Goal: Information Seeking & Learning: Learn about a topic

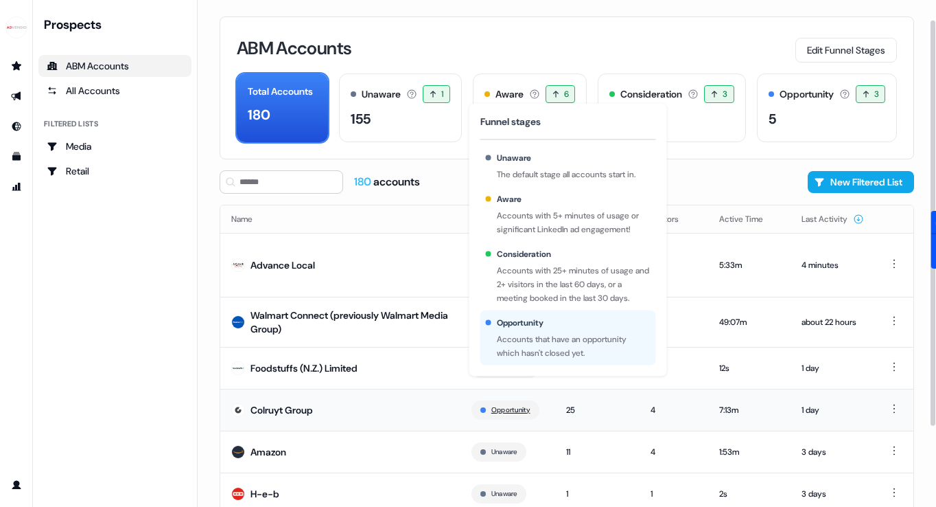
scroll to position [124, 0]
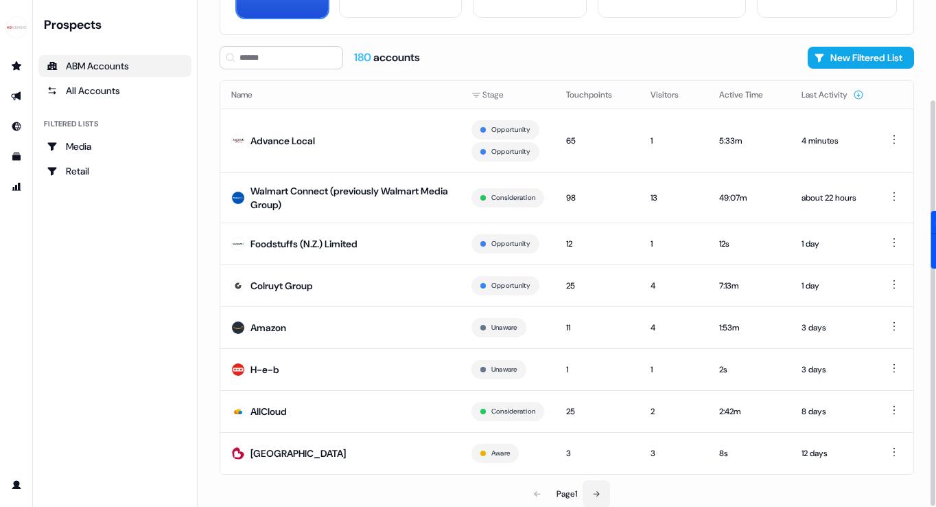
click at [592, 489] on button at bounding box center [596, 493] width 27 height 27
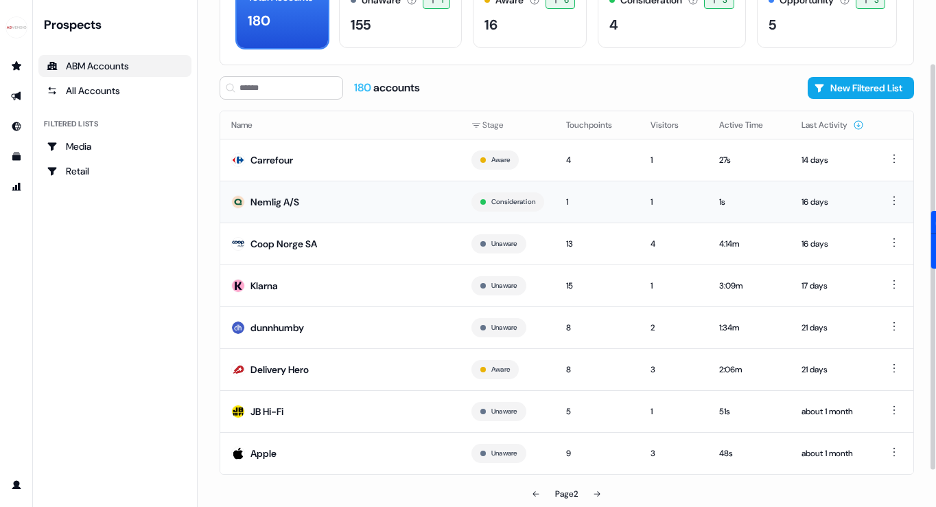
scroll to position [54, 0]
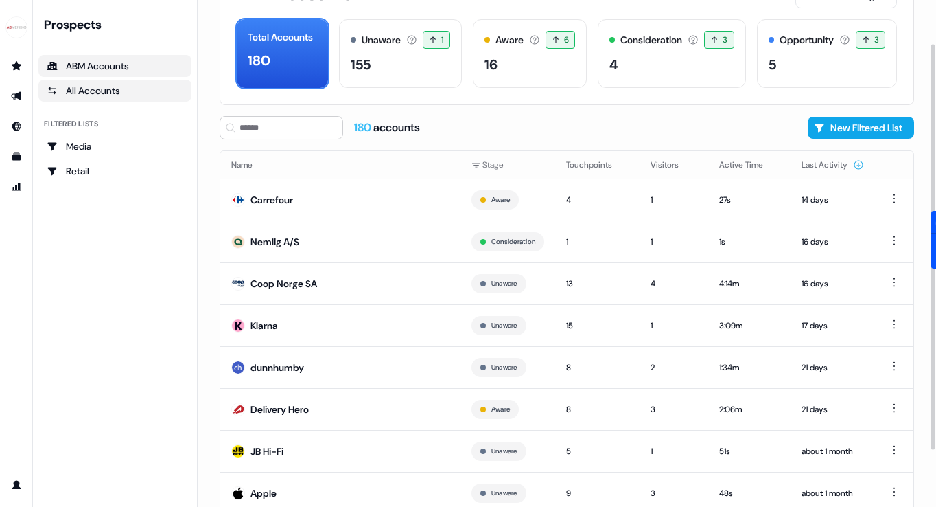
click at [92, 90] on div "All Accounts" at bounding box center [115, 91] width 137 height 14
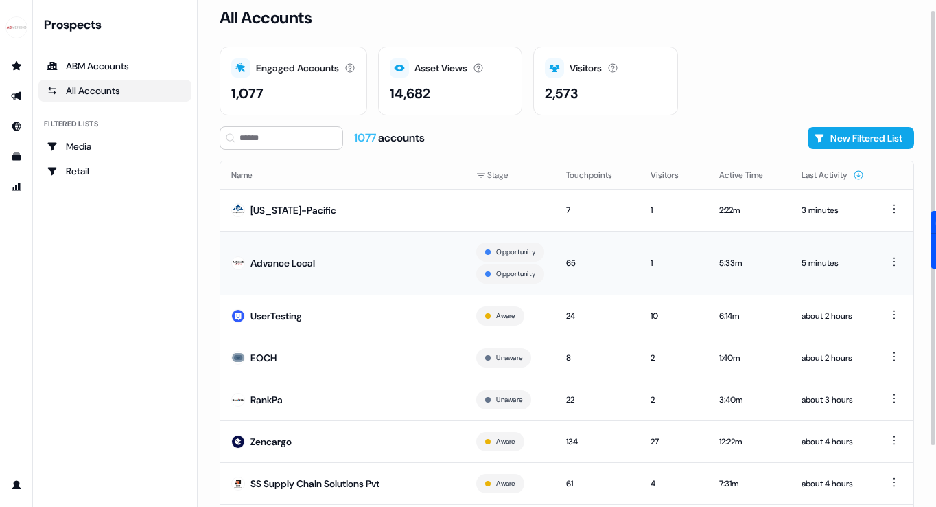
scroll to position [10, 0]
click at [803, 176] on button "Last Activity" at bounding box center [833, 175] width 62 height 25
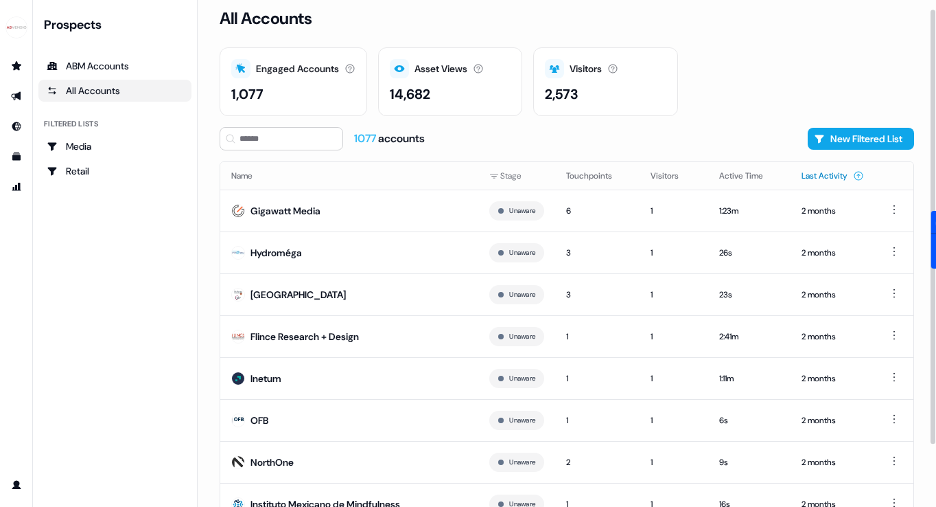
click at [841, 176] on button "Last Activity" at bounding box center [833, 175] width 62 height 25
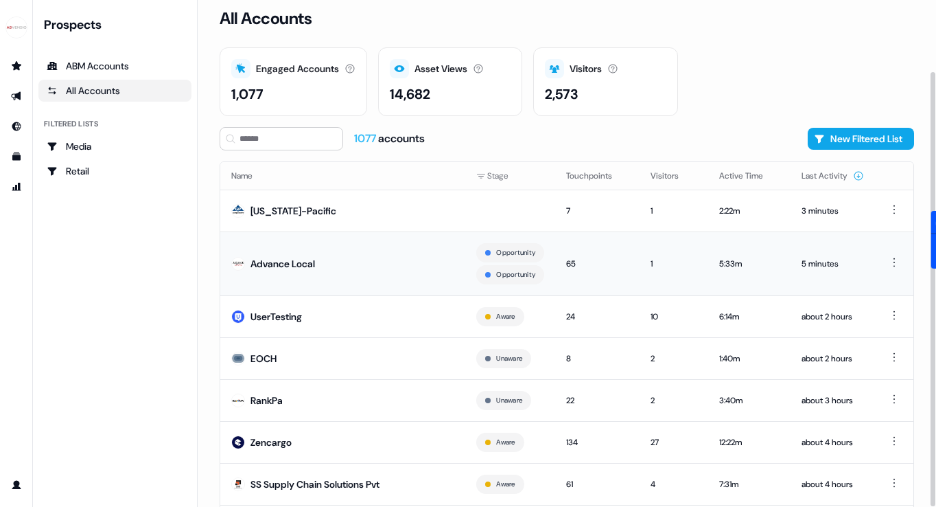
scroll to position [83, 0]
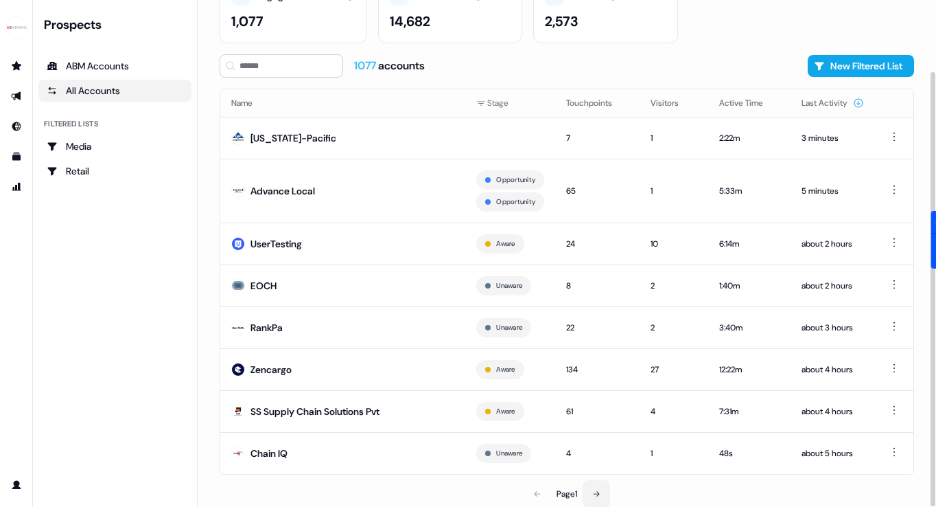
click at [596, 494] on icon at bounding box center [596, 494] width 8 height 8
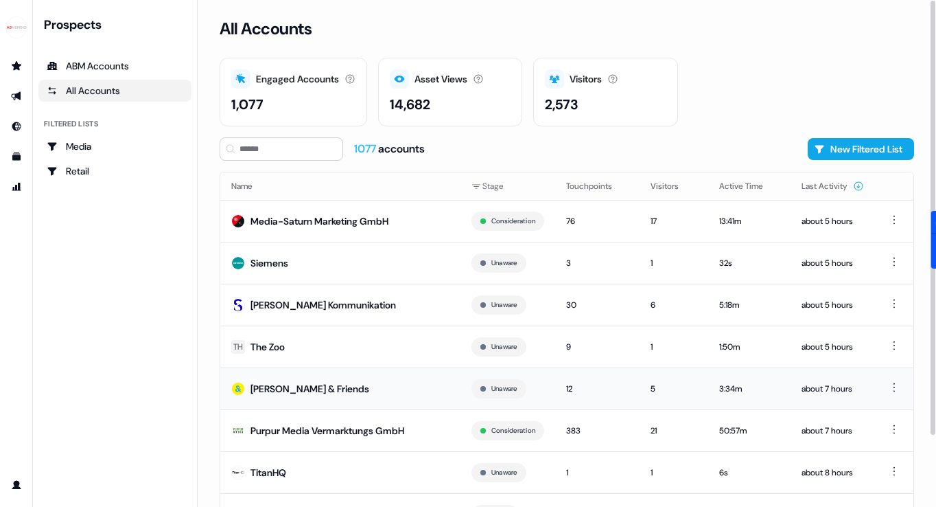
scroll to position [61, 0]
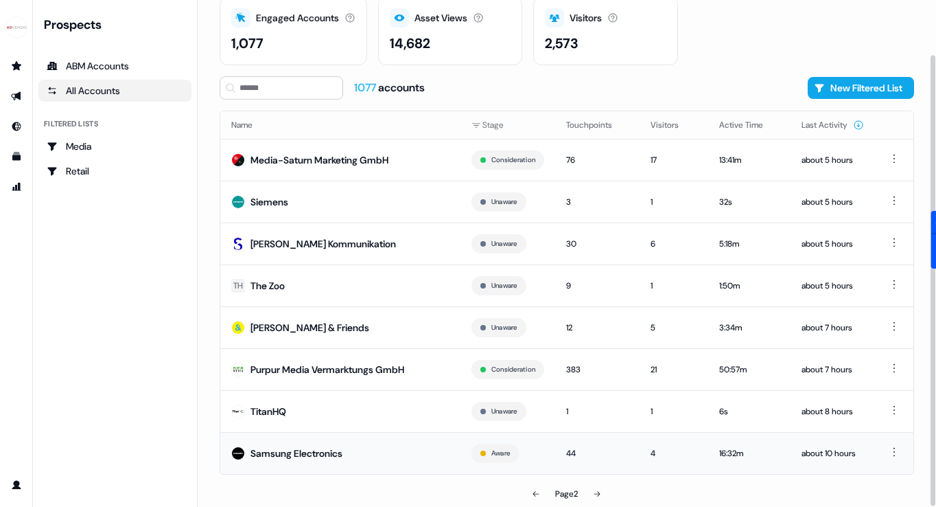
click at [295, 461] on td "Samsung Electronics" at bounding box center [340, 453] width 240 height 42
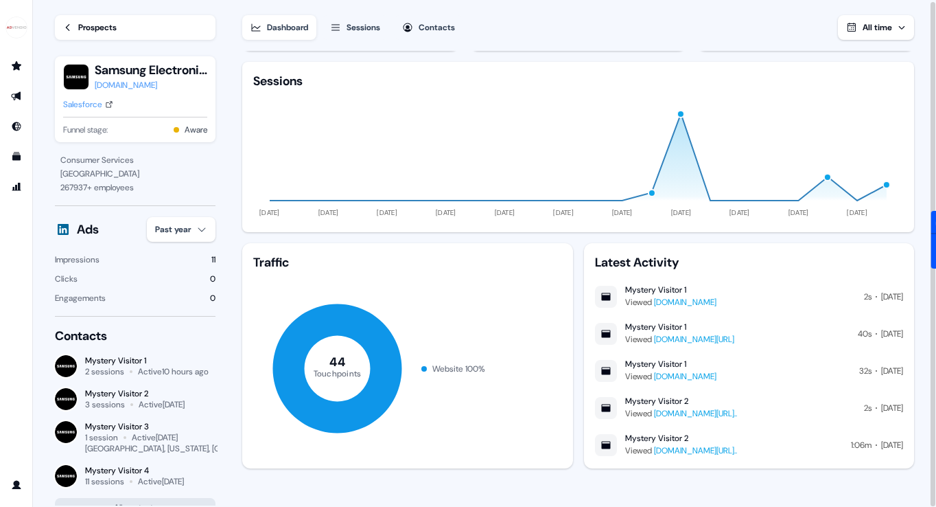
scroll to position [50, 0]
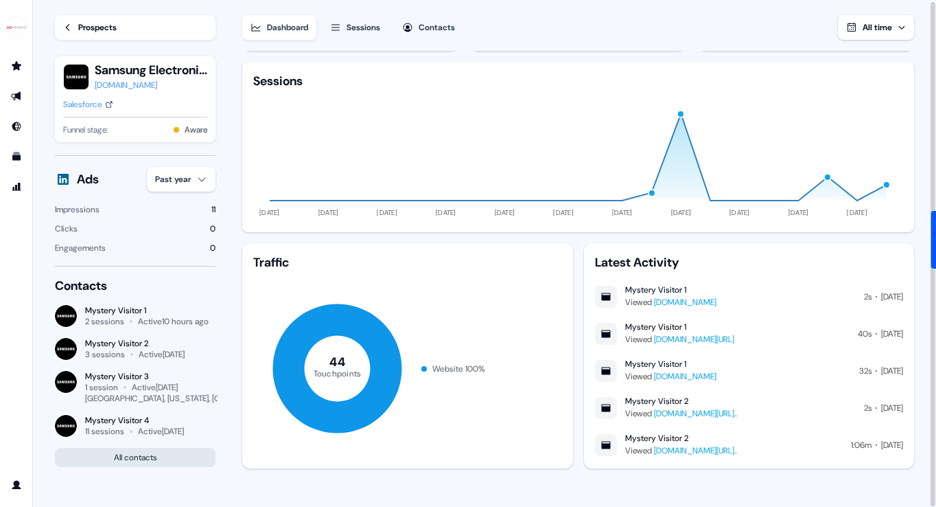
click at [154, 450] on button "All contacts" at bounding box center [135, 457] width 161 height 19
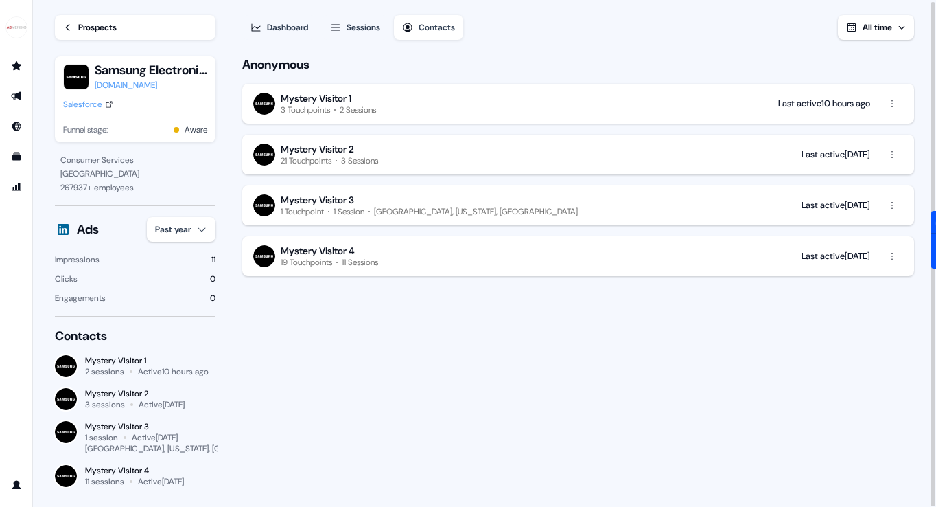
scroll to position [20, 0]
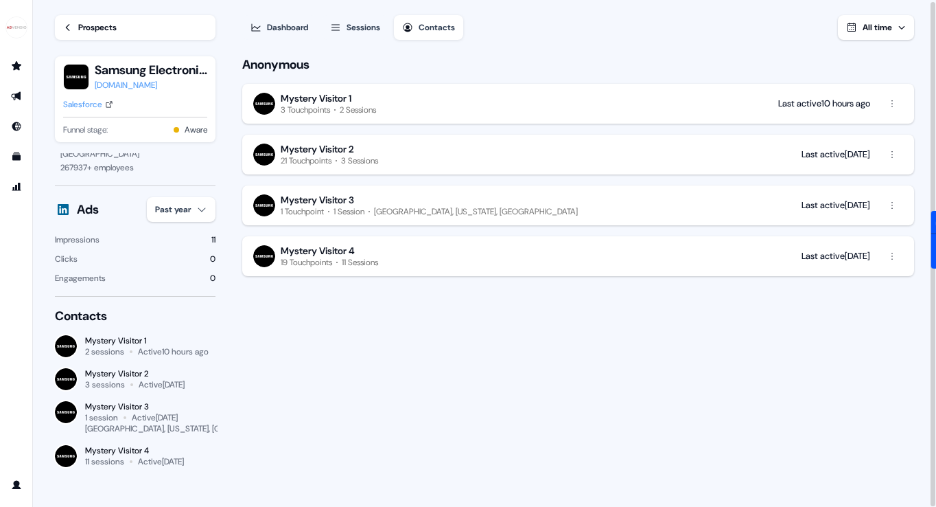
click at [338, 104] on div "Mystery Visitor 1" at bounding box center [316, 98] width 71 height 12
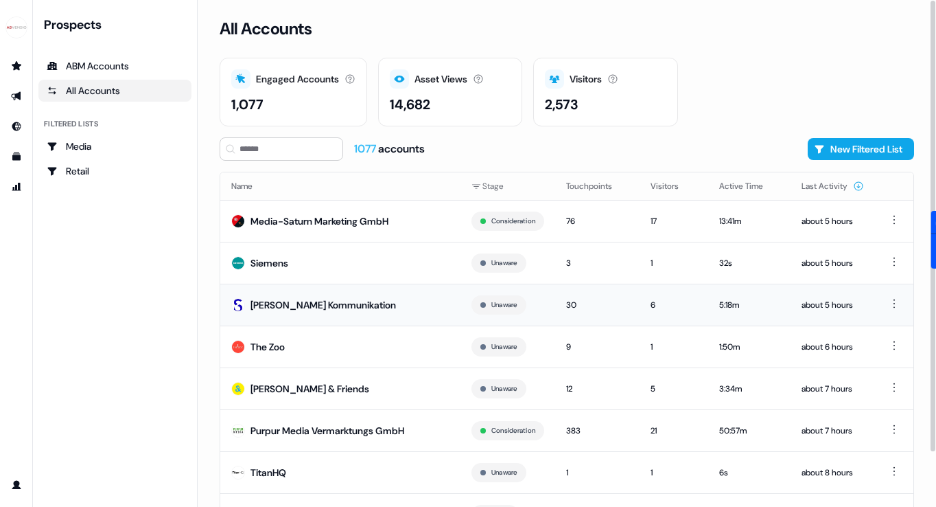
scroll to position [61, 0]
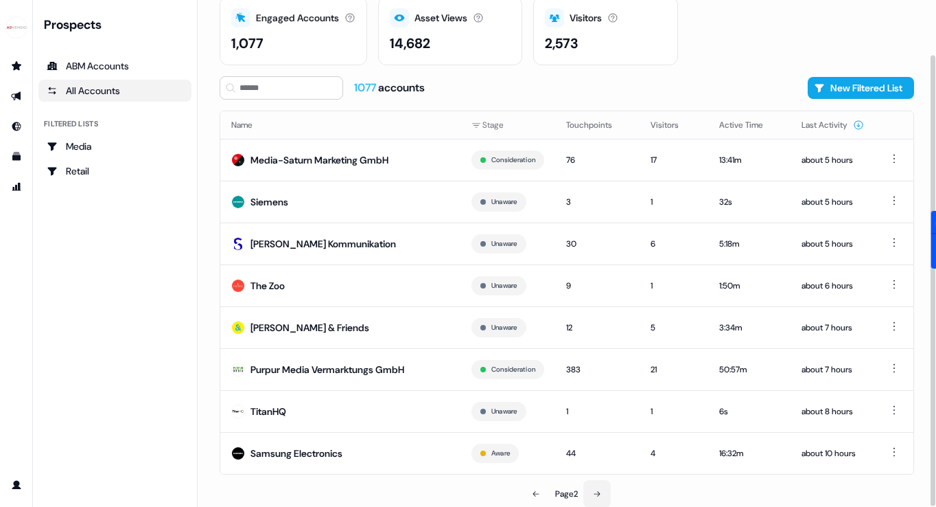
click at [594, 484] on button at bounding box center [597, 493] width 27 height 27
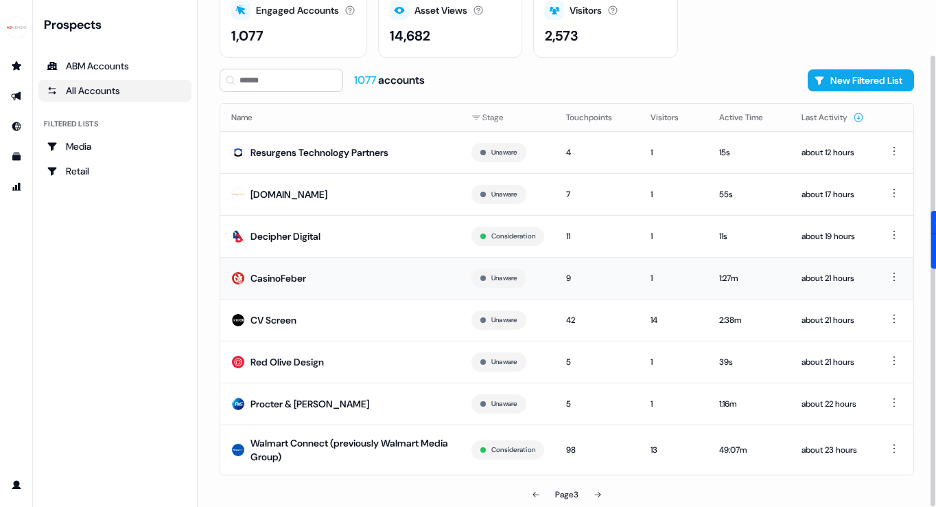
scroll to position [69, 0]
click at [598, 484] on button at bounding box center [597, 493] width 27 height 27
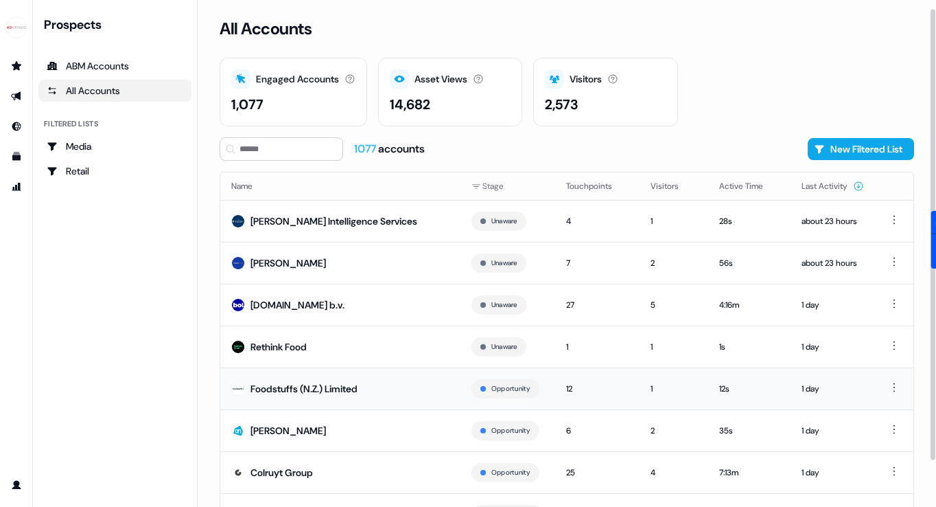
scroll to position [61, 0]
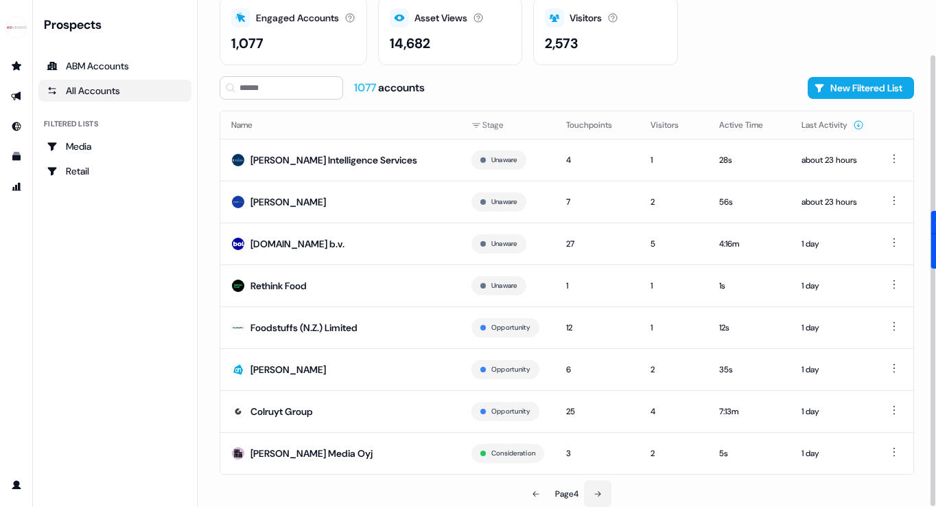
click at [592, 488] on button at bounding box center [597, 493] width 27 height 27
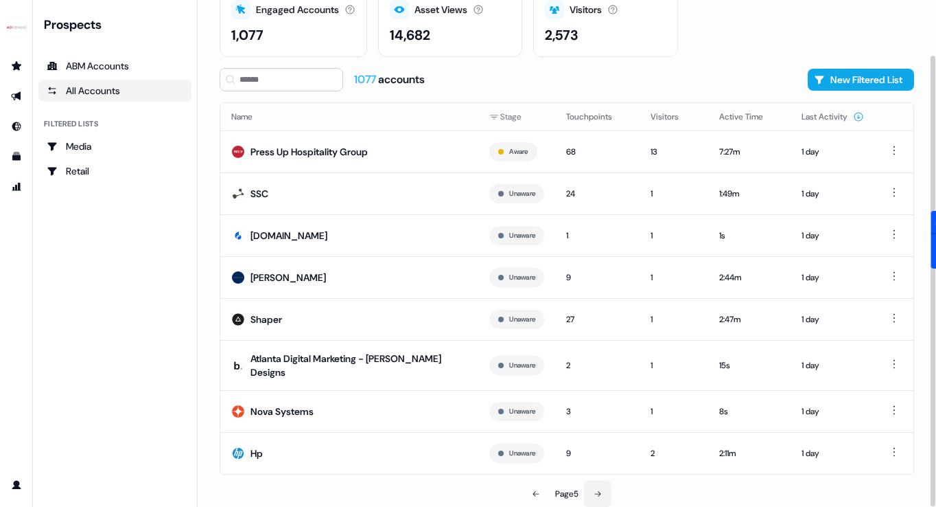
scroll to position [69, 0]
click at [604, 487] on button at bounding box center [597, 494] width 27 height 27
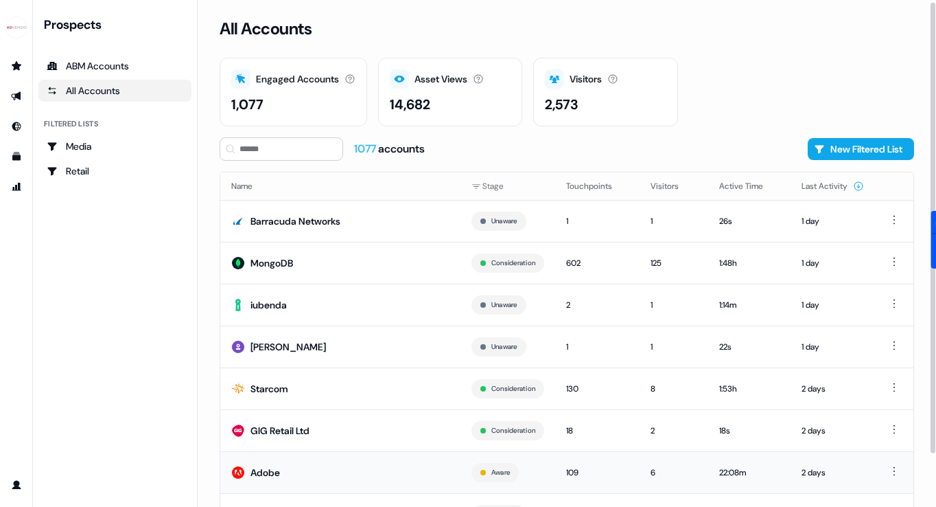
scroll to position [61, 0]
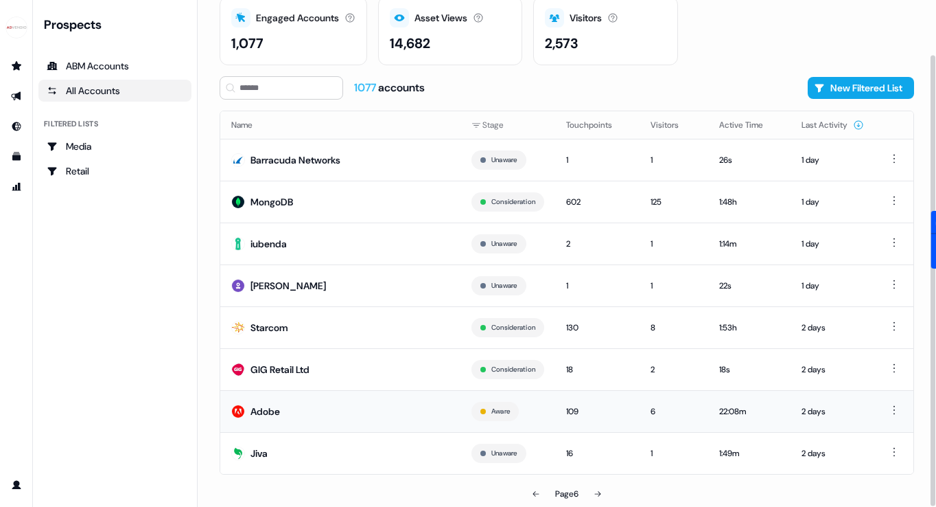
click at [604, 487] on button at bounding box center [597, 493] width 27 height 27
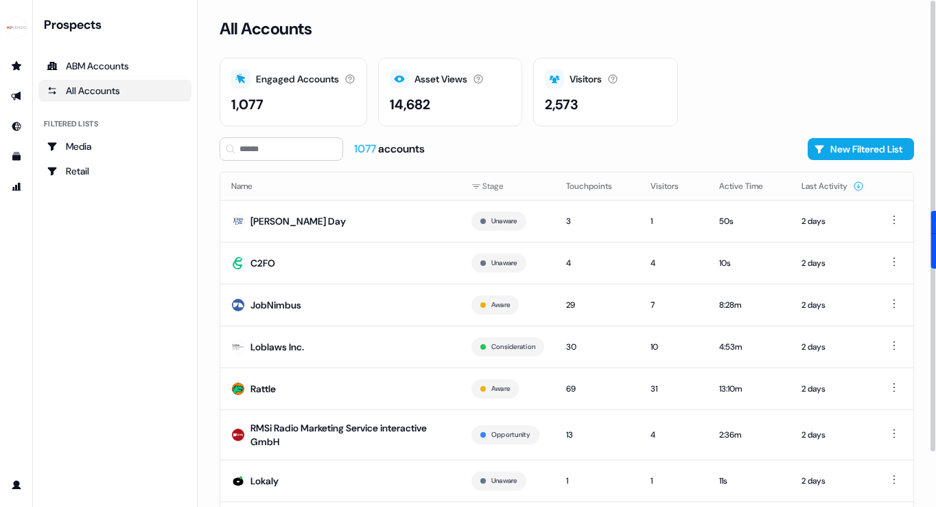
click at [604, 487] on td "1" at bounding box center [597, 480] width 84 height 42
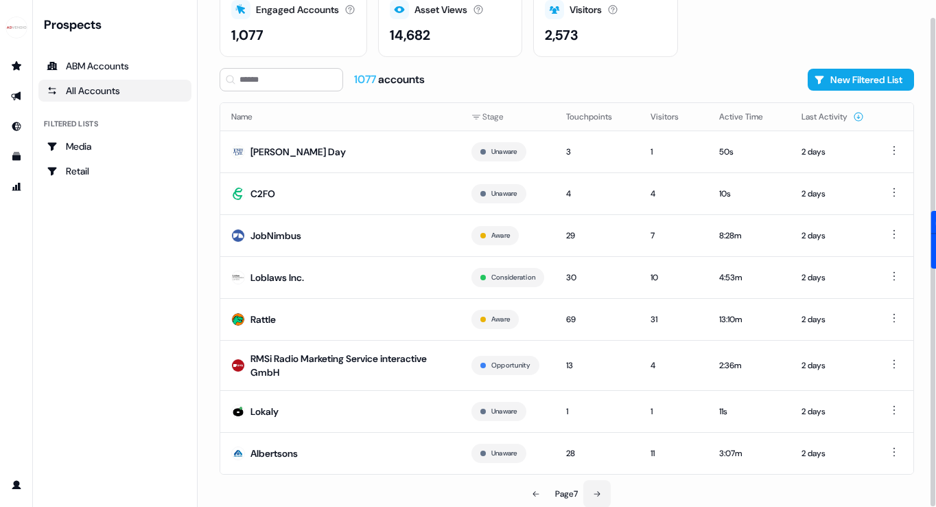
click at [601, 494] on icon at bounding box center [597, 494] width 8 height 8
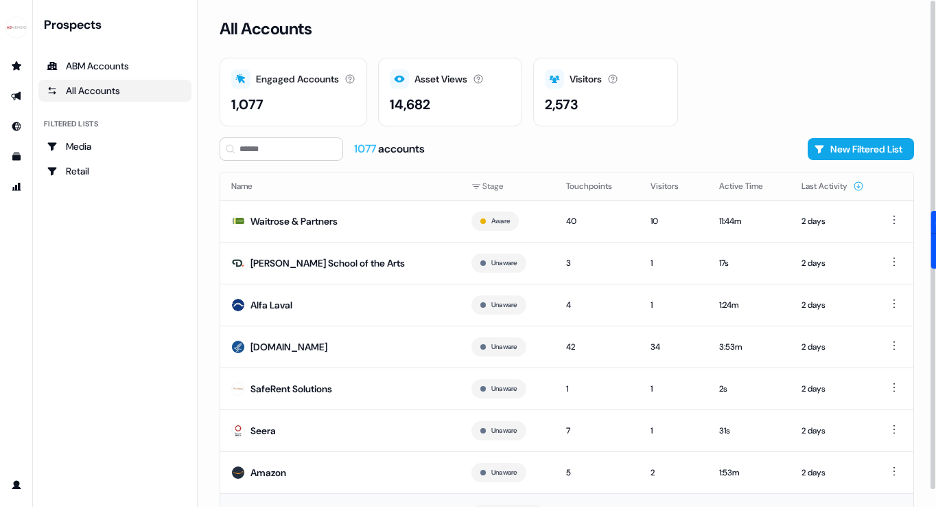
scroll to position [61, 0]
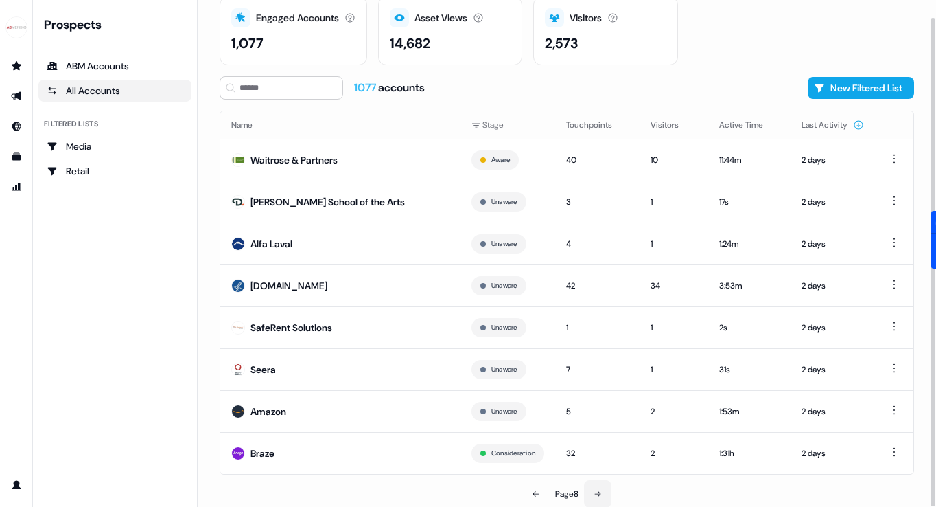
click at [600, 492] on icon at bounding box center [598, 493] width 6 height 5
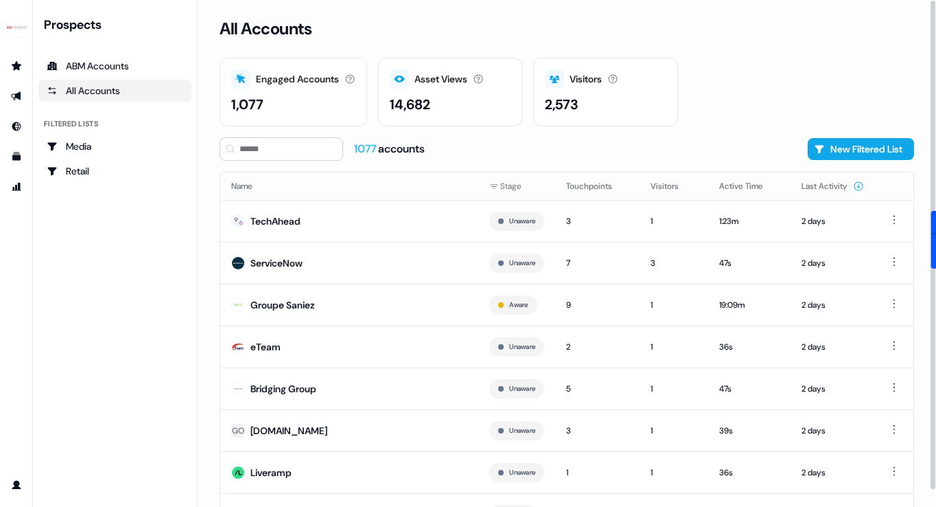
scroll to position [61, 0]
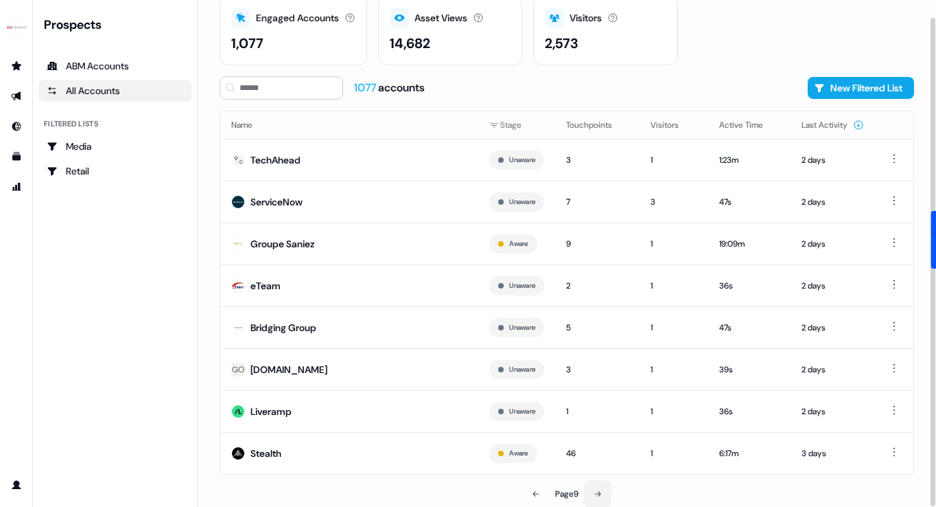
click at [600, 492] on icon at bounding box center [598, 493] width 6 height 5
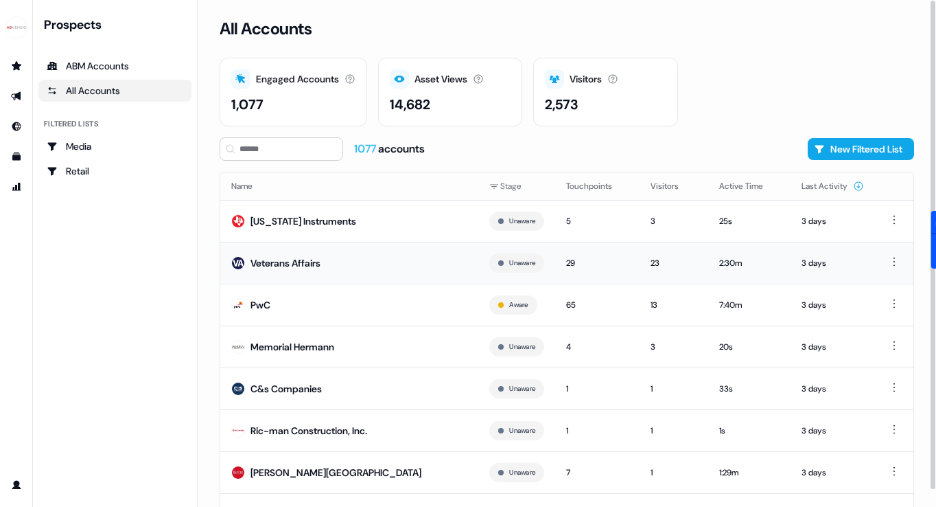
scroll to position [69, 0]
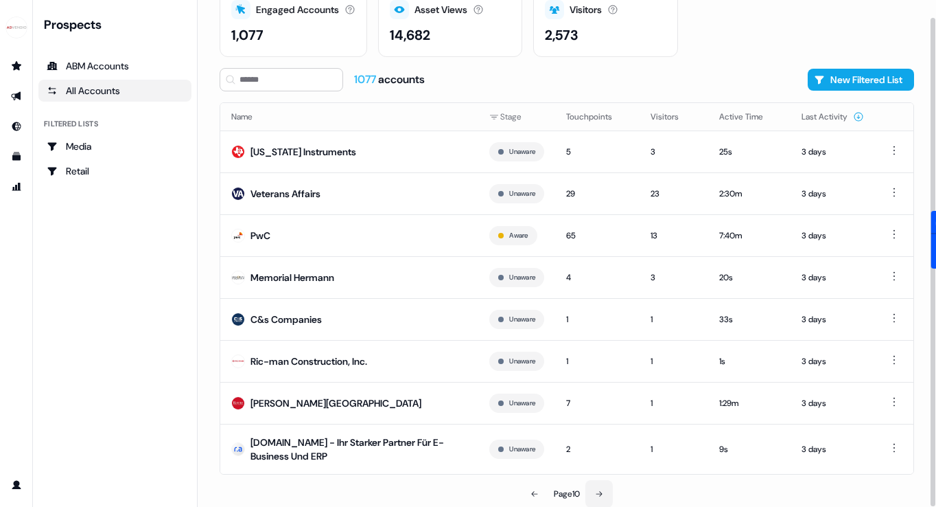
click at [603, 496] on icon at bounding box center [599, 494] width 8 height 8
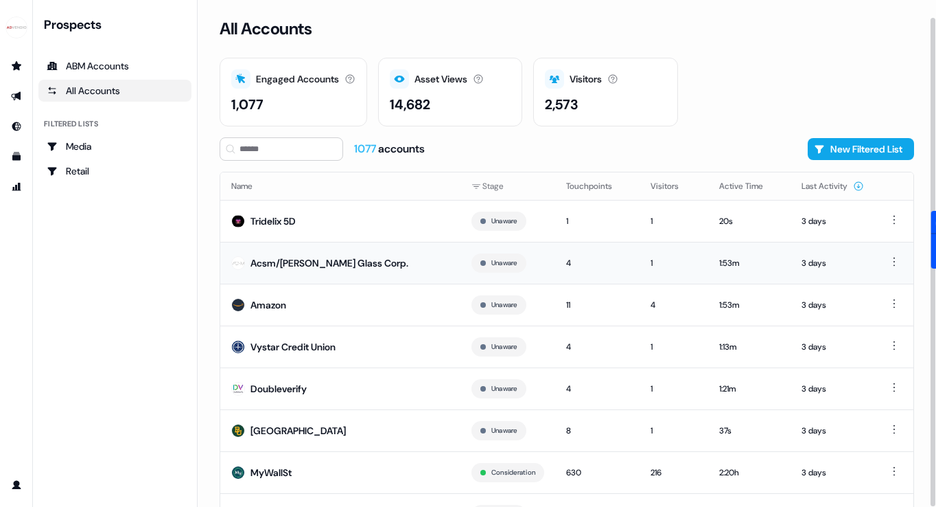
scroll to position [61, 0]
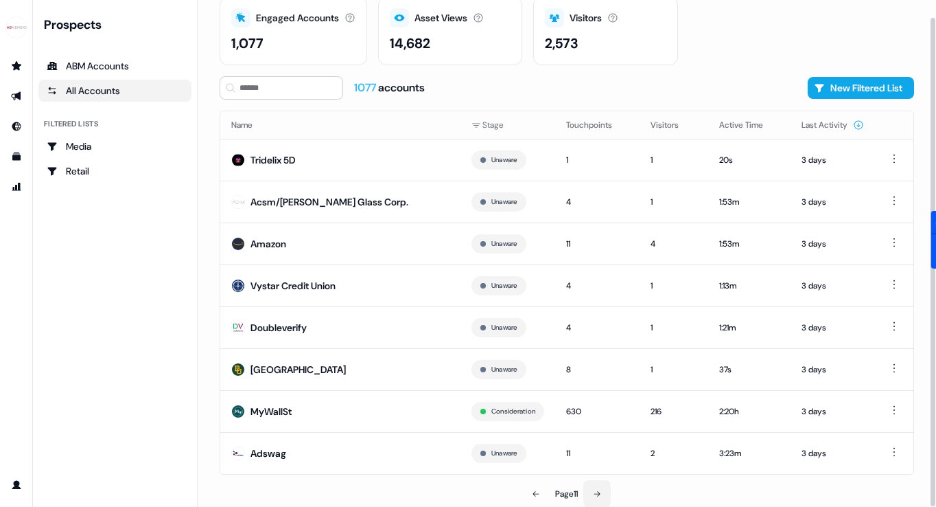
click at [595, 488] on button at bounding box center [597, 493] width 27 height 27
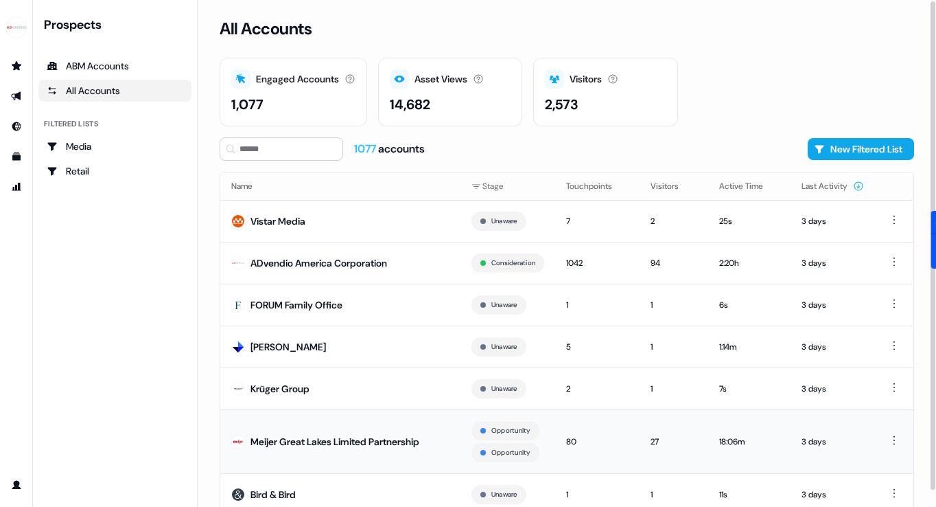
scroll to position [83, 0]
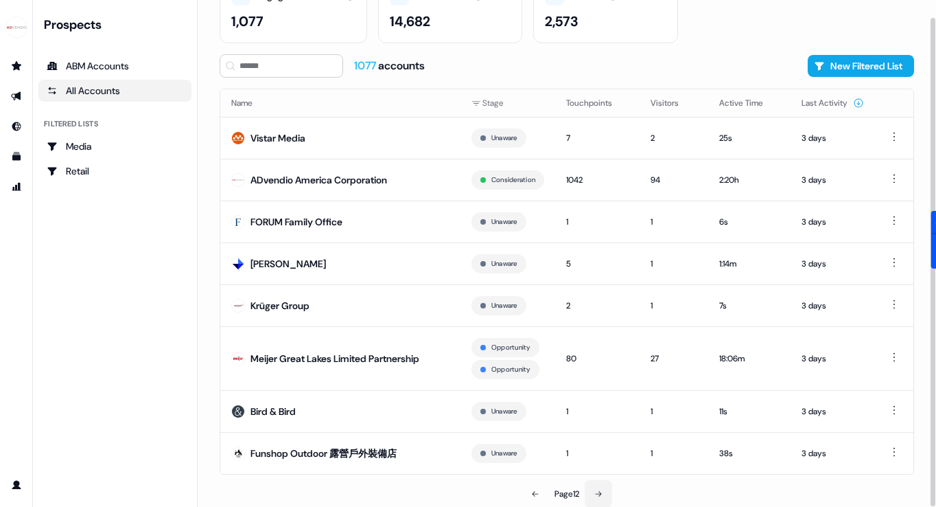
click at [600, 494] on icon at bounding box center [599, 494] width 8 height 8
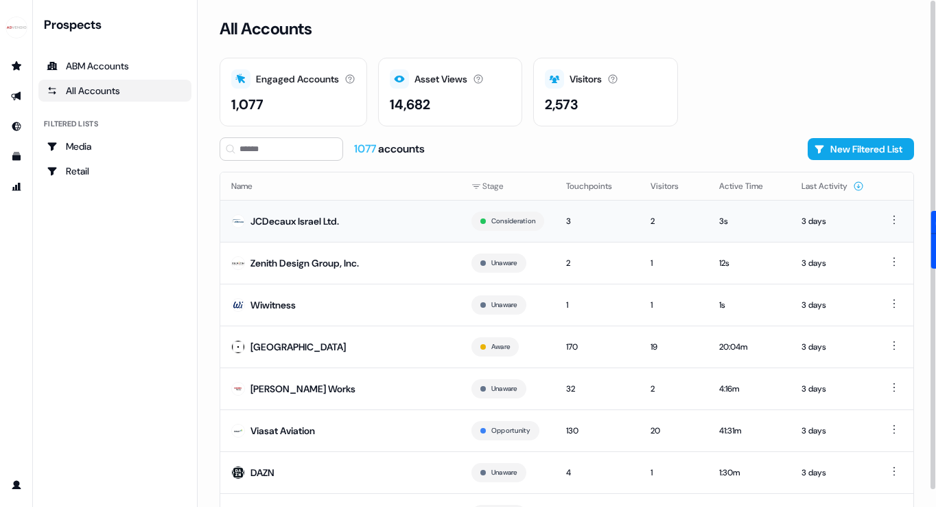
scroll to position [61, 0]
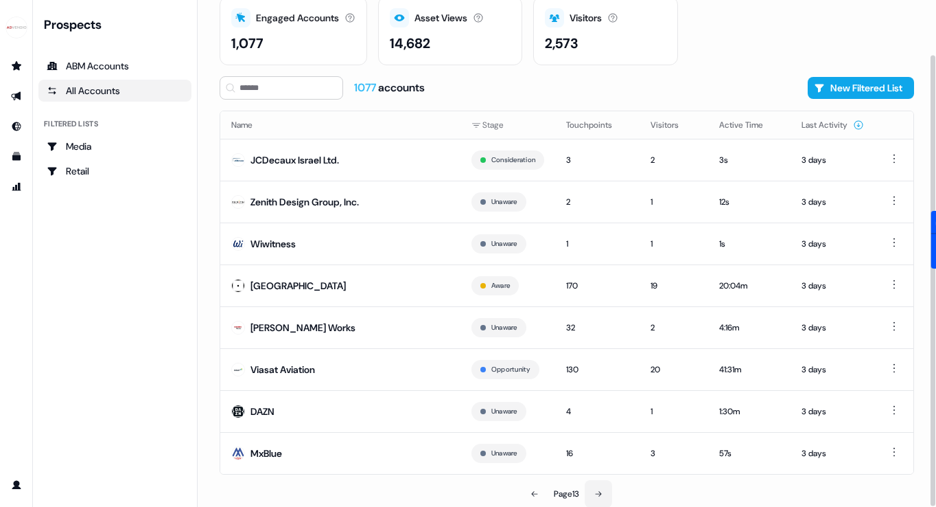
click at [605, 489] on button at bounding box center [598, 493] width 27 height 27
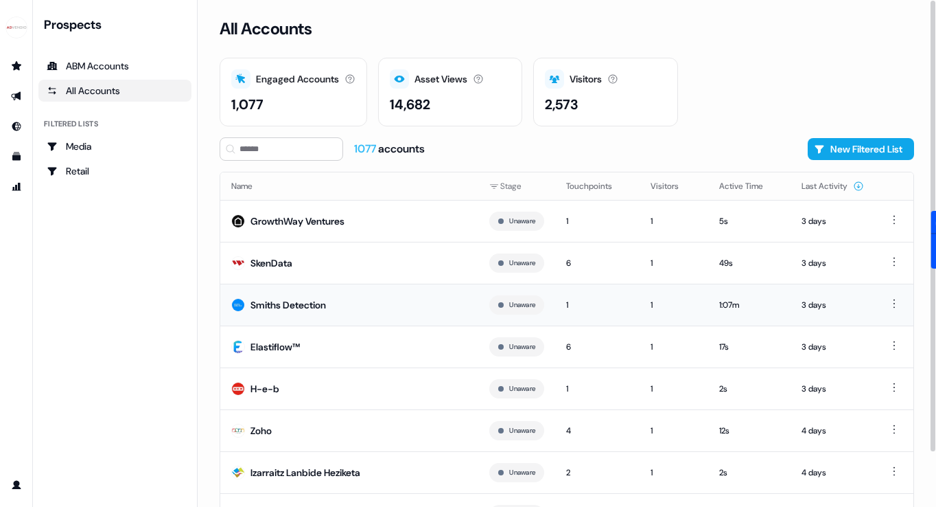
scroll to position [61, 0]
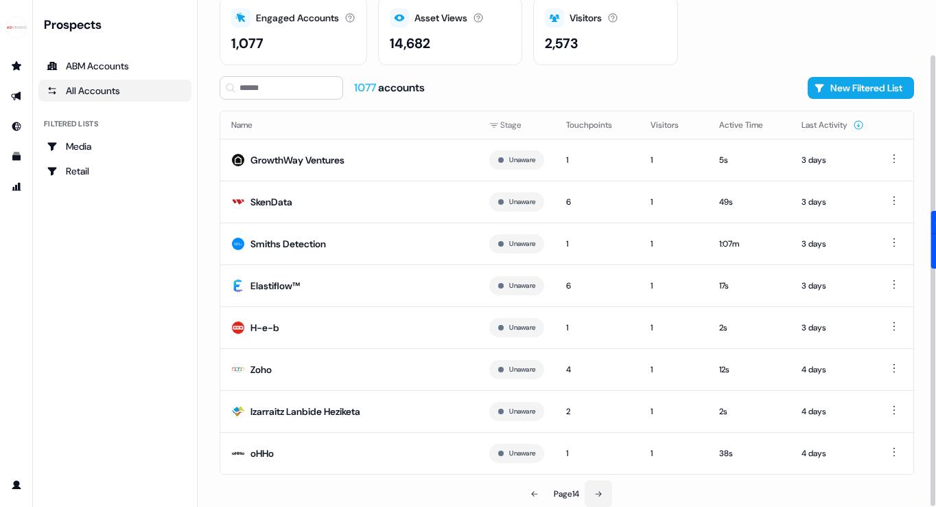
click at [599, 491] on icon at bounding box center [599, 494] width 8 height 8
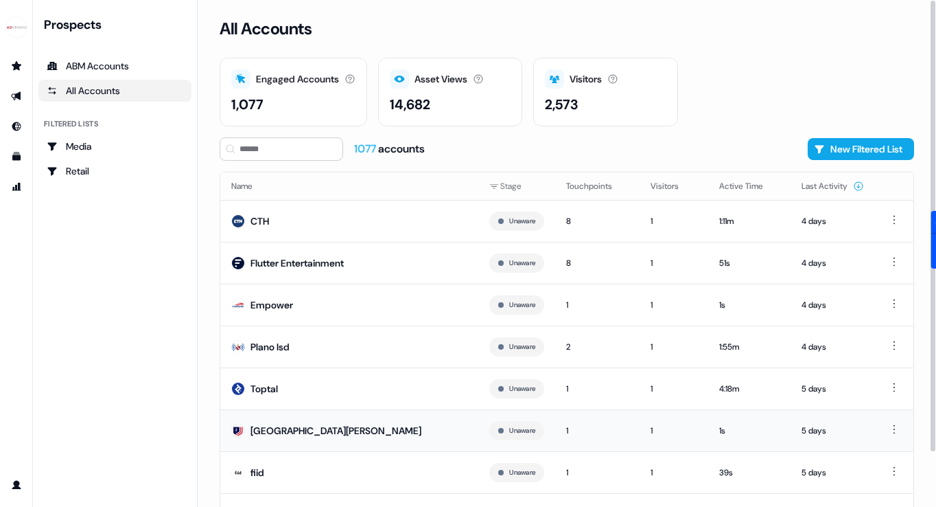
scroll to position [69, 0]
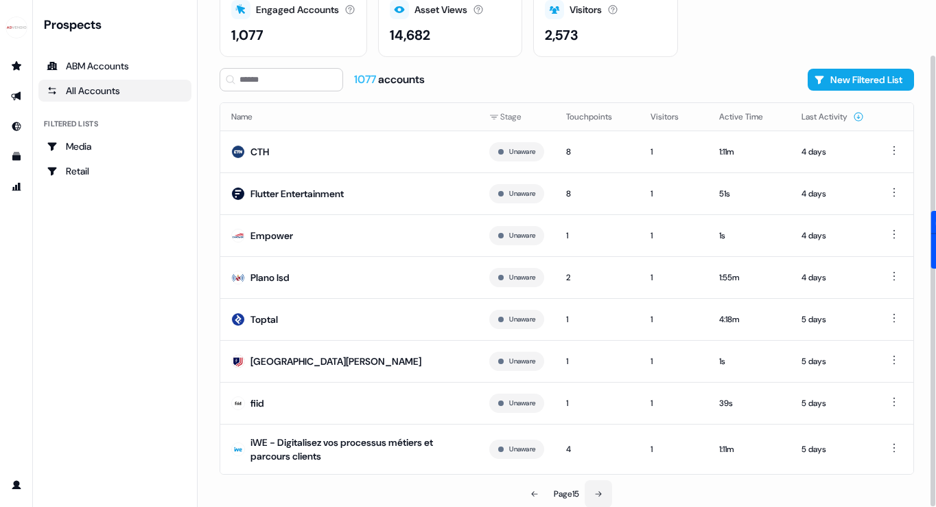
click at [603, 497] on button at bounding box center [598, 493] width 27 height 27
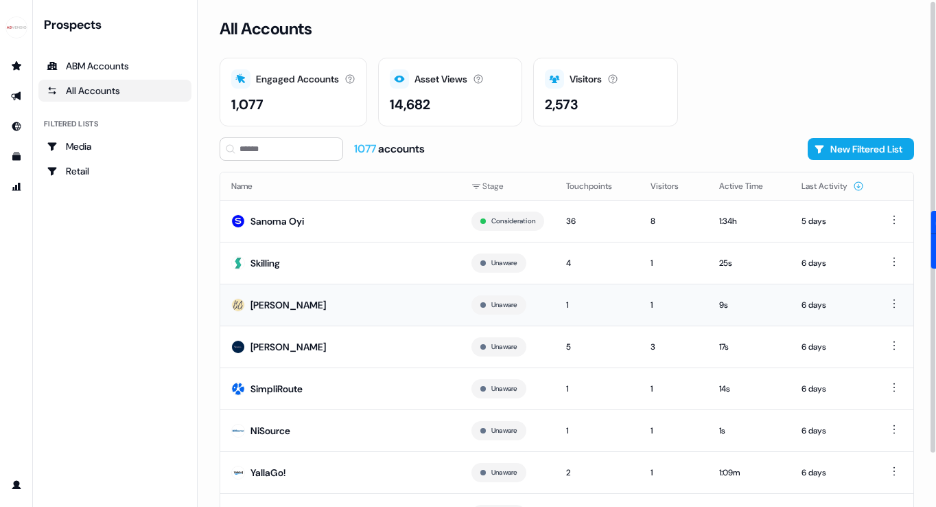
scroll to position [61, 0]
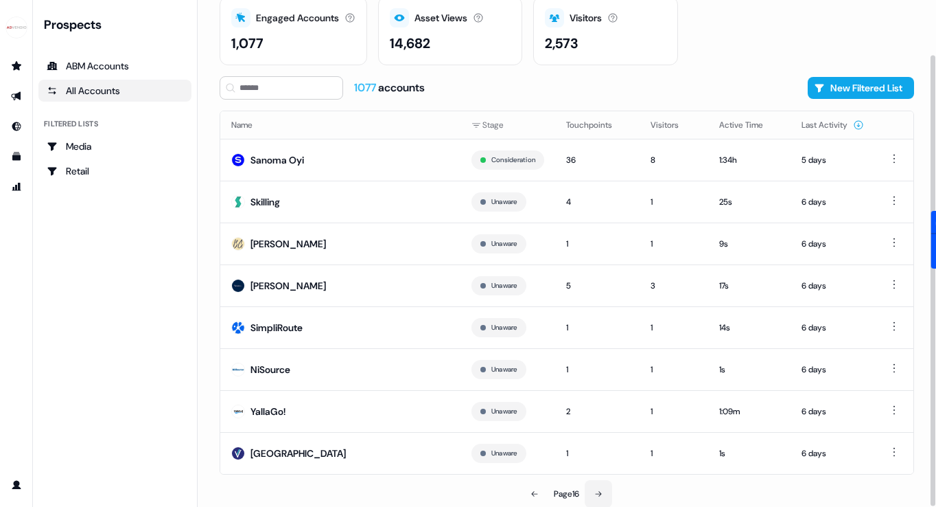
click at [602, 497] on button at bounding box center [598, 493] width 27 height 27
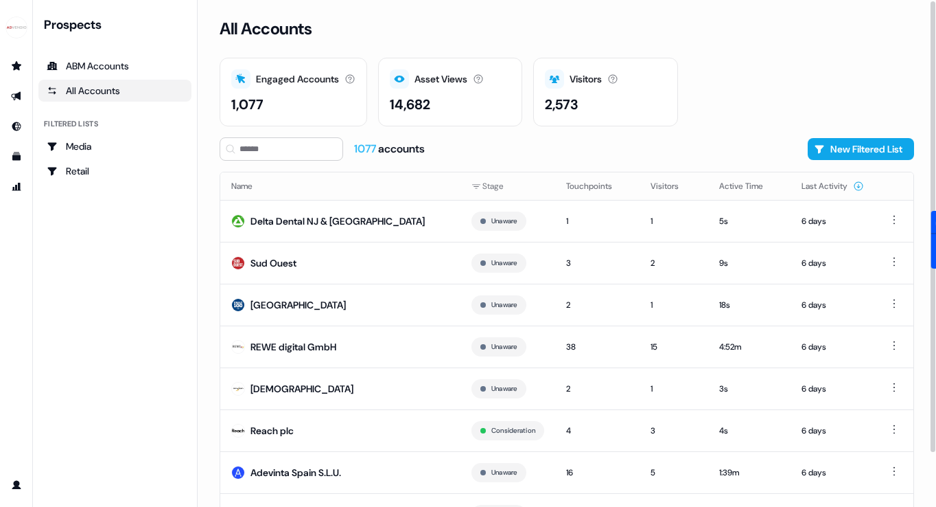
scroll to position [61, 0]
